Goal: Task Accomplishment & Management: Manage account settings

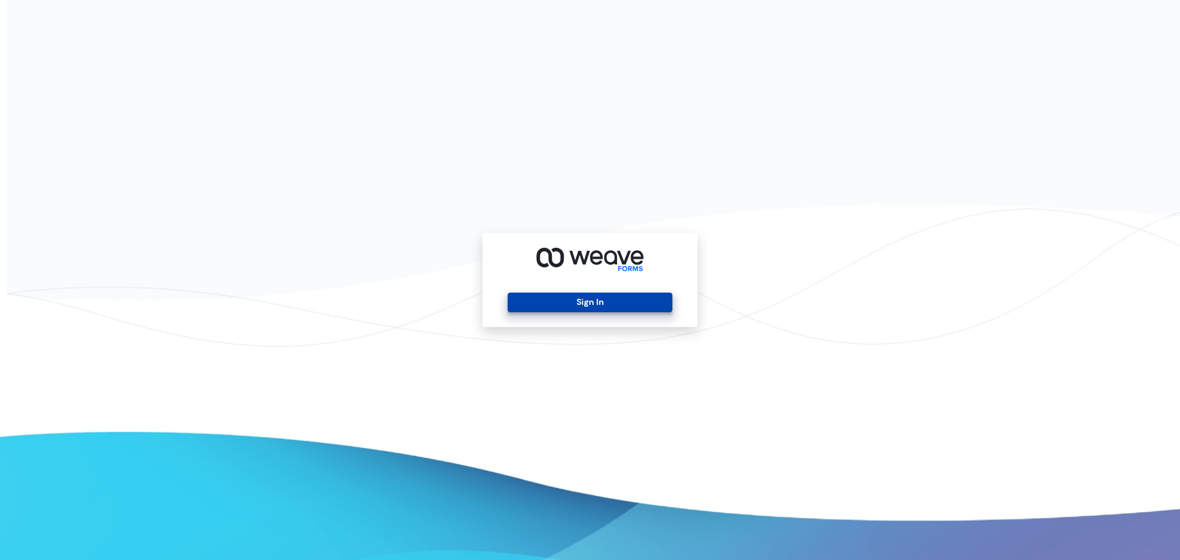
click at [581, 305] on button "Sign In" at bounding box center [590, 303] width 164 height 20
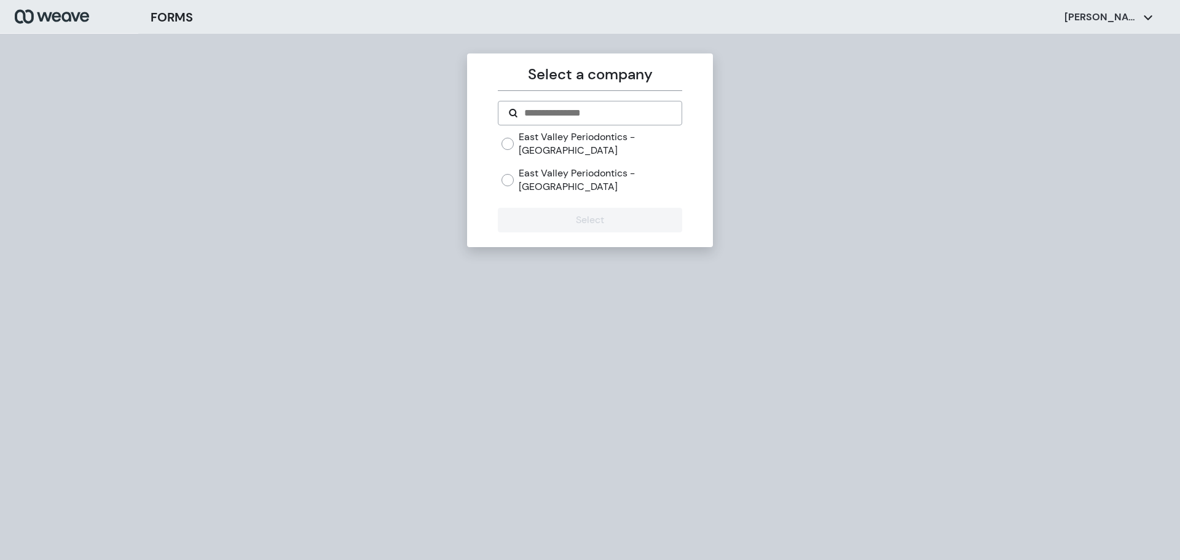
click at [583, 143] on label "East Valley Periodontics - [GEOGRAPHIC_DATA]" at bounding box center [600, 143] width 163 height 26
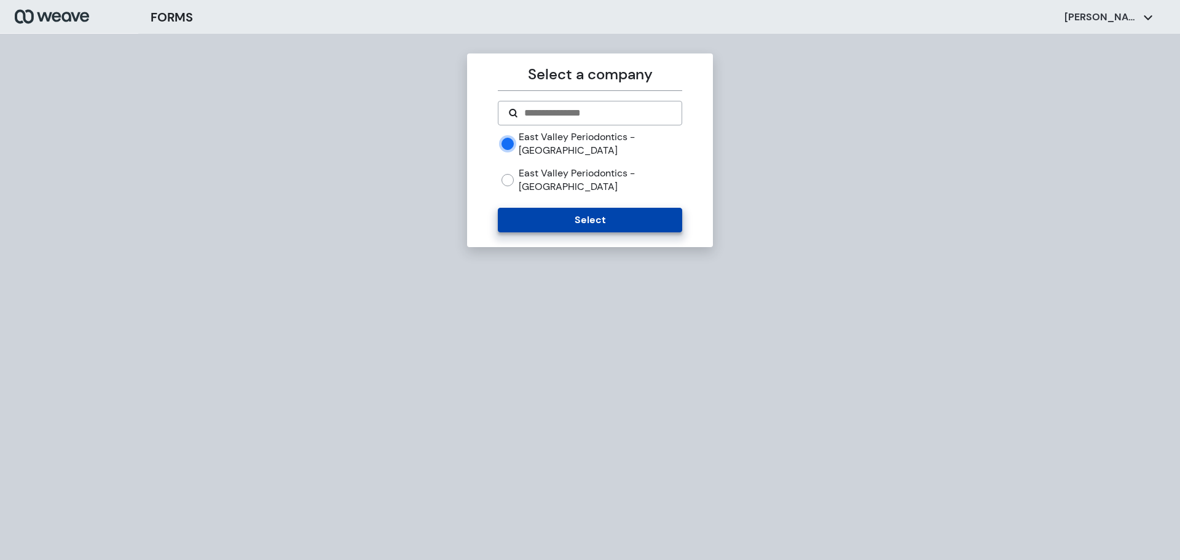
click at [594, 208] on button "Select" at bounding box center [590, 220] width 184 height 25
